Goal: Navigation & Orientation: Find specific page/section

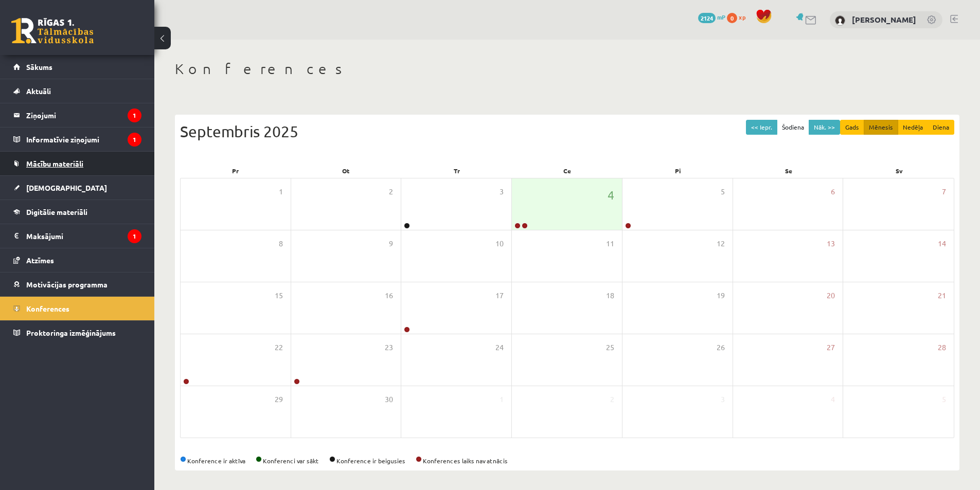
scroll to position [2, 0]
click at [65, 162] on span "Mācību materiāli" at bounding box center [54, 163] width 57 height 9
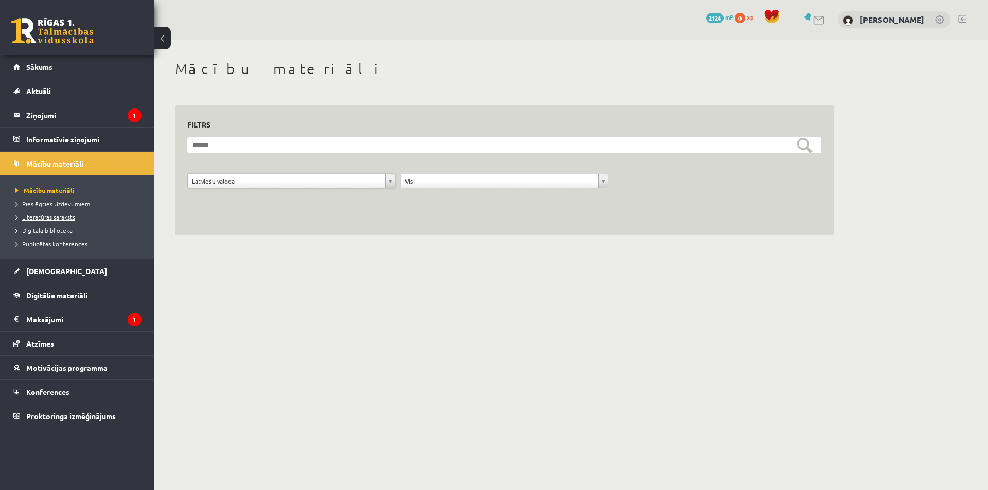
click at [62, 218] on span "Literatūras saraksts" at bounding box center [45, 217] width 60 height 8
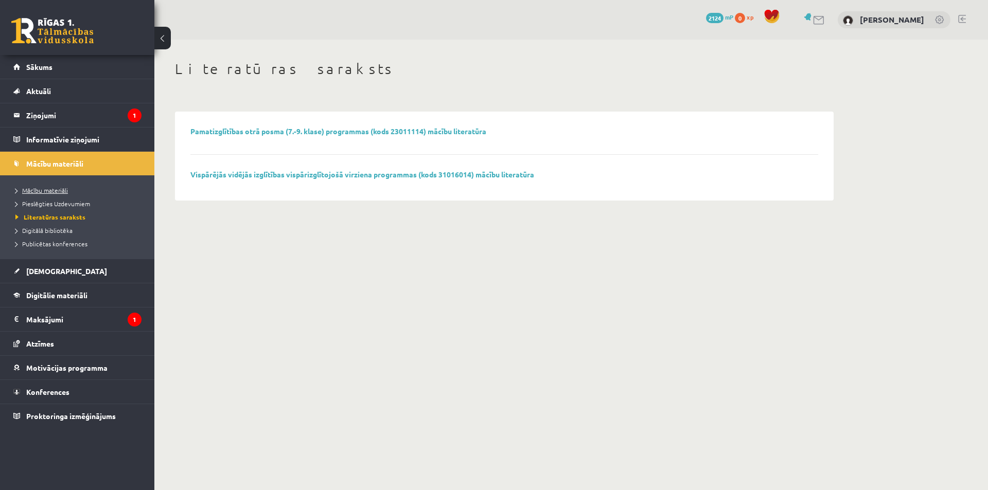
click at [57, 188] on span "Mācību materiāli" at bounding box center [41, 190] width 52 height 8
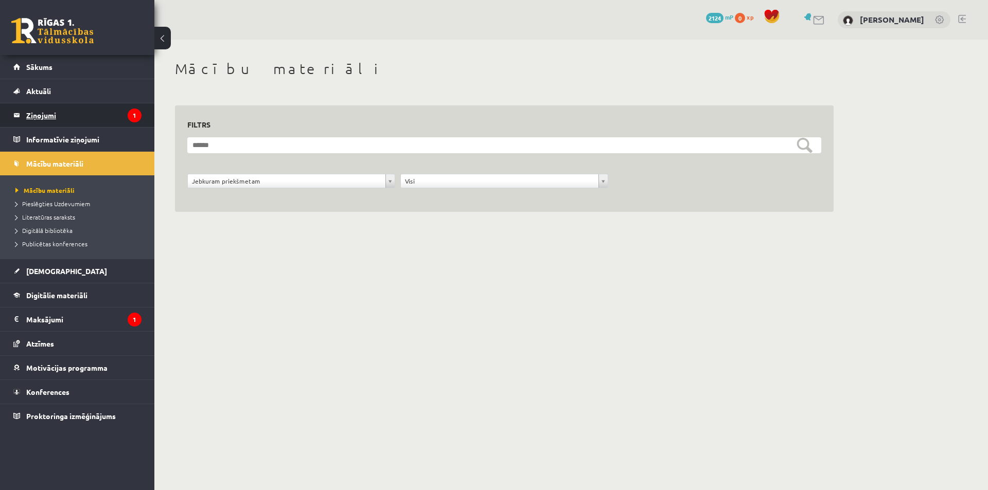
click at [48, 113] on legend "Ziņojumi 1" at bounding box center [83, 115] width 115 height 24
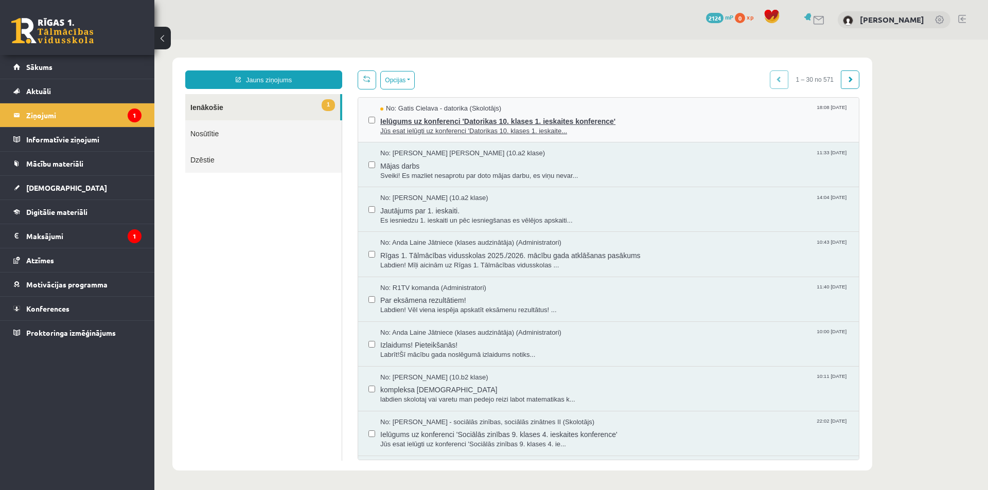
click at [536, 121] on span "Ielūgums uz konferenci 'Datorikas 10. klases 1. ieskaites konference'" at bounding box center [614, 120] width 468 height 13
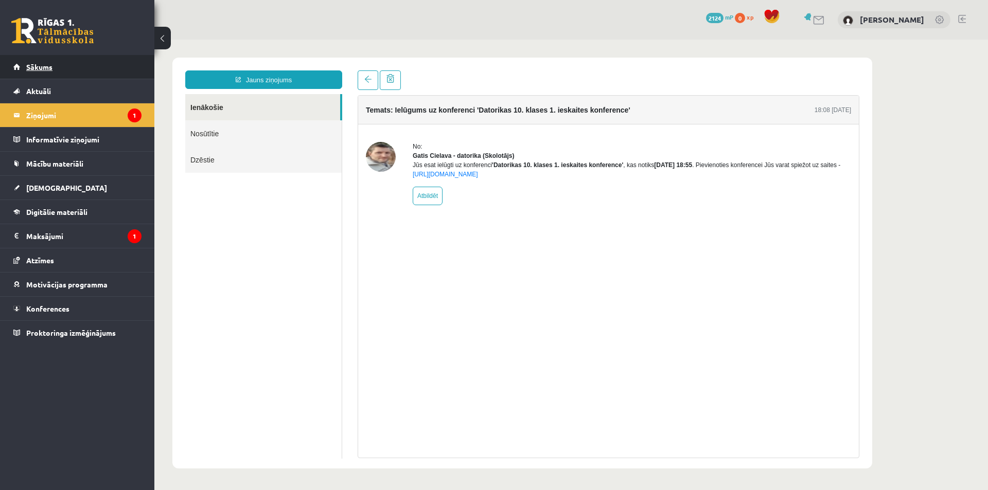
click at [49, 66] on span "Sākums" at bounding box center [39, 66] width 26 height 9
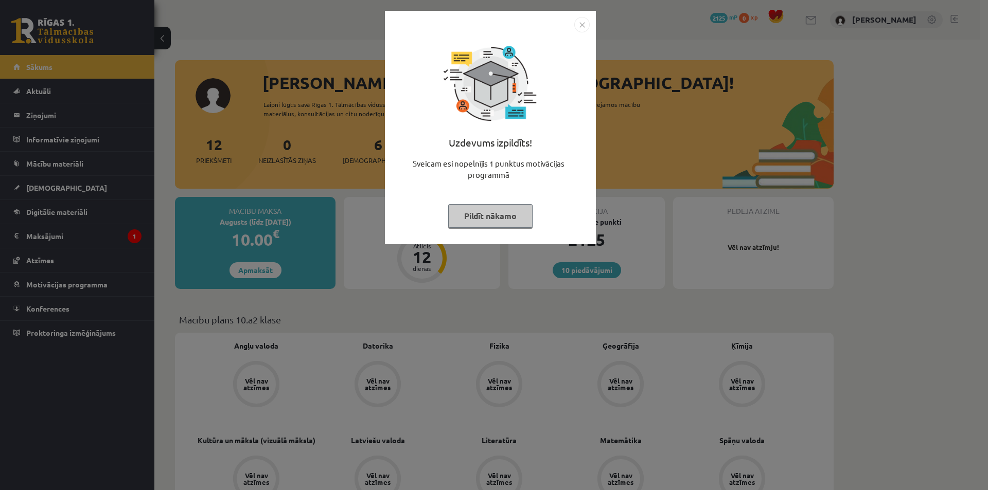
click at [578, 24] on img "Close" at bounding box center [581, 24] width 15 height 15
